Goal: Check status: Check status

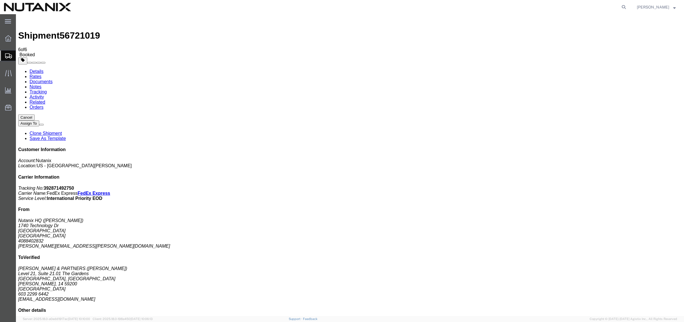
click at [623, 5] on icon at bounding box center [623, 7] width 8 height 8
click at [524, 8] on input "search" at bounding box center [533, 7] width 173 height 14
paste input "56545352"
type input "56545352"
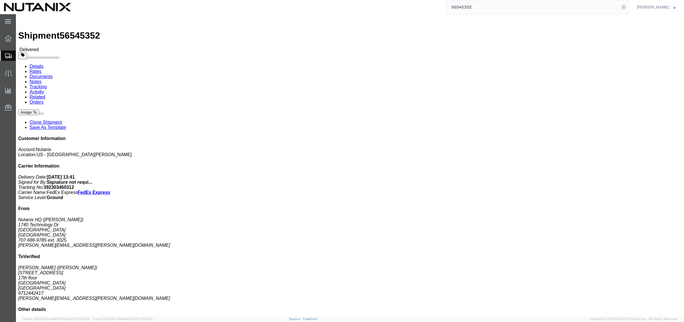
click link "Related"
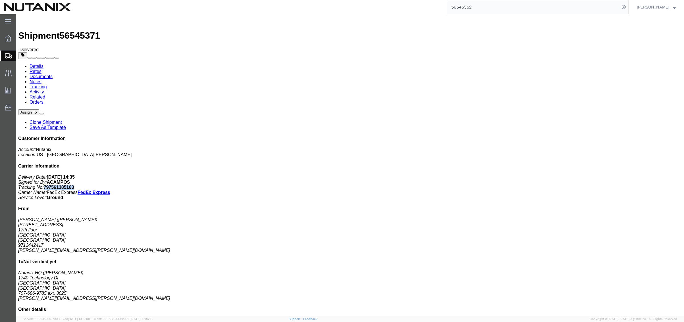
drag, startPoint x: 616, startPoint y: 85, endPoint x: 585, endPoint y: 85, distance: 31.2
click p "Delivery Date: [DATE] 14:35 Signed for By: ACAMPOS Tracking No: 797561385163 Ca…"
copy b "797561385163"
